Goal: Use online tool/utility: Utilize a website feature to perform a specific function

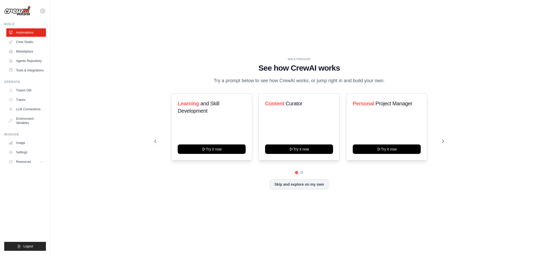
click at [21, 43] on link "Crew Studio" at bounding box center [26, 42] width 40 height 8
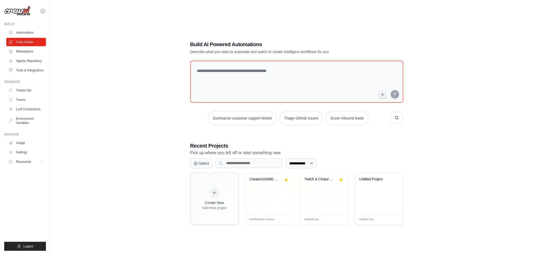
click at [268, 195] on div "CreatorGrid360 BuildBot" at bounding box center [269, 193] width 48 height 41
